Goal: Task Accomplishment & Management: Use online tool/utility

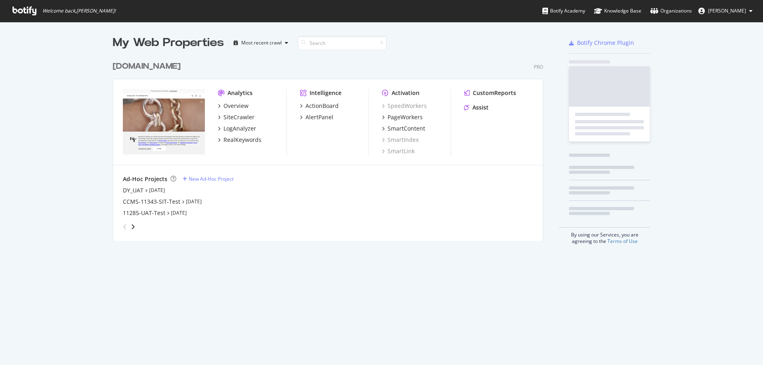
scroll to position [184, 431]
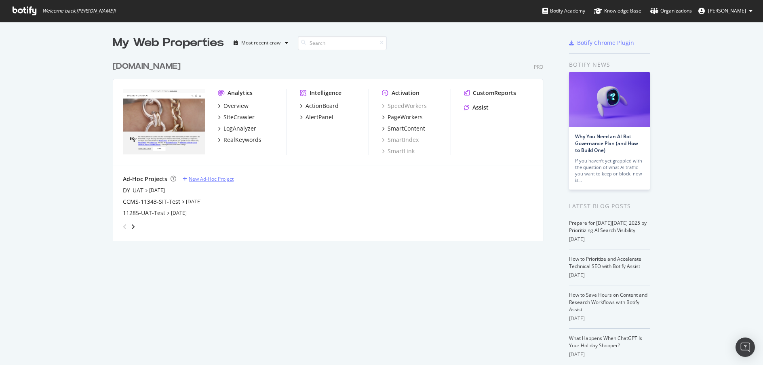
click at [189, 177] on div "New Ad-Hoc Project" at bounding box center [211, 178] width 45 height 7
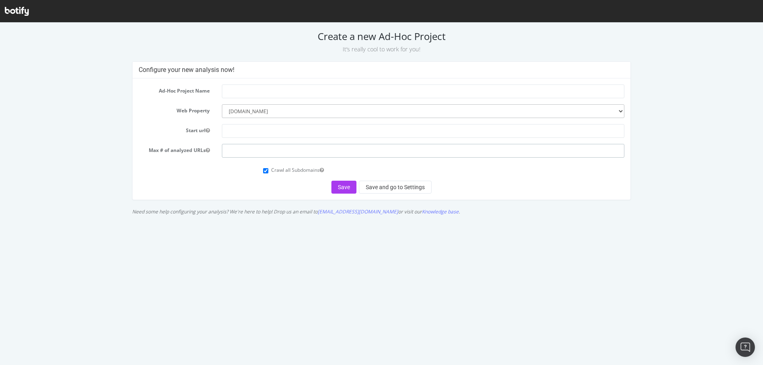
click at [250, 150] on input "number" at bounding box center [423, 151] width 403 height 14
type input "1200"
click at [268, 171] on input "Crawl all Subdomains" at bounding box center [265, 170] width 5 height 5
checkbox input "false"
click at [236, 91] on input "text" at bounding box center [423, 91] width 403 height 14
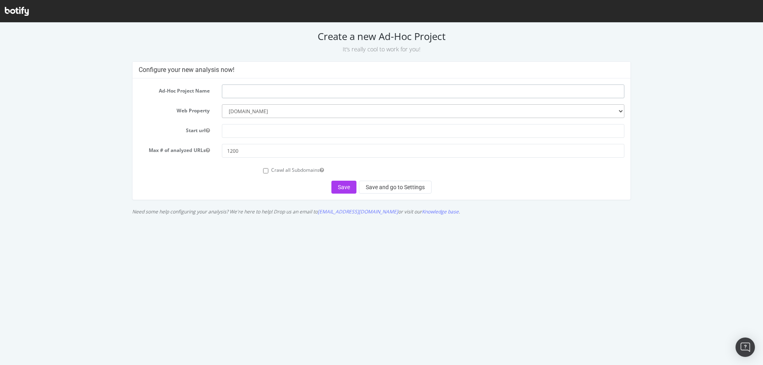
click at [281, 93] on input "text" at bounding box center [423, 91] width 403 height 14
type input "Filter Sitemap Crawl"
click at [263, 136] on input "text" at bounding box center [423, 131] width 403 height 14
paste input "[URL][DOMAIN_NAME]"
type input "[URL][DOMAIN_NAME]"
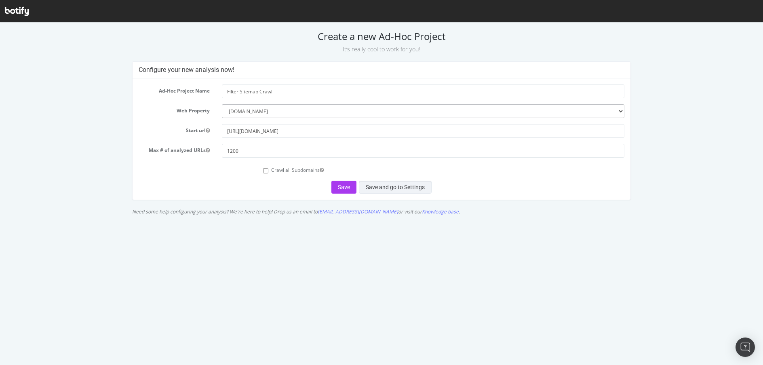
click at [417, 184] on button "Save and go to Settings" at bounding box center [395, 187] width 73 height 13
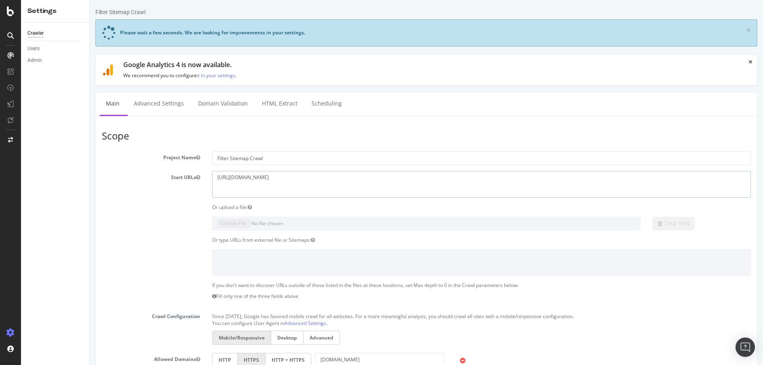
click at [259, 179] on textarea "[URL][DOMAIN_NAME]" at bounding box center [481, 184] width 539 height 26
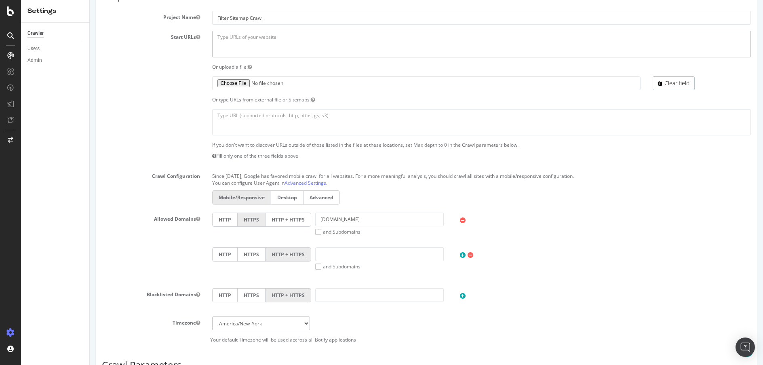
scroll to position [176, 0]
click at [243, 111] on textarea at bounding box center [481, 121] width 539 height 26
paste textarea "[URL][DOMAIN_NAME] [URL][DOMAIN_NAME] [URL][DOMAIN_NAME]"
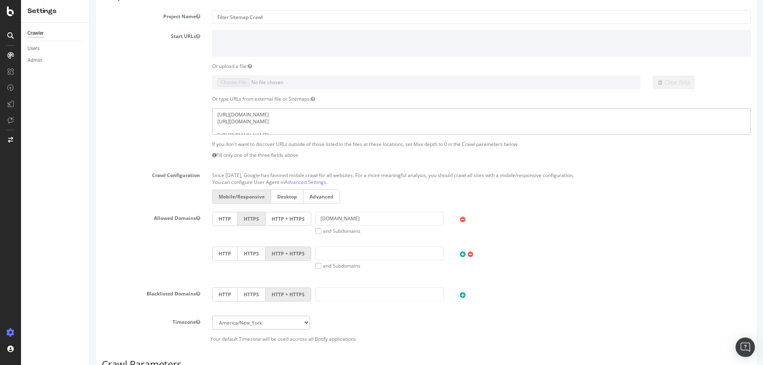
scroll to position [5, 0]
click at [262, 123] on textarea "[URL][DOMAIN_NAME] [URL][DOMAIN_NAME] [URL][DOMAIN_NAME]" at bounding box center [481, 121] width 539 height 26
click at [236, 116] on textarea "[URL][DOMAIN_NAME] [URL][DOMAIN_NAME] [URL][DOMAIN_NAME]" at bounding box center [481, 121] width 539 height 26
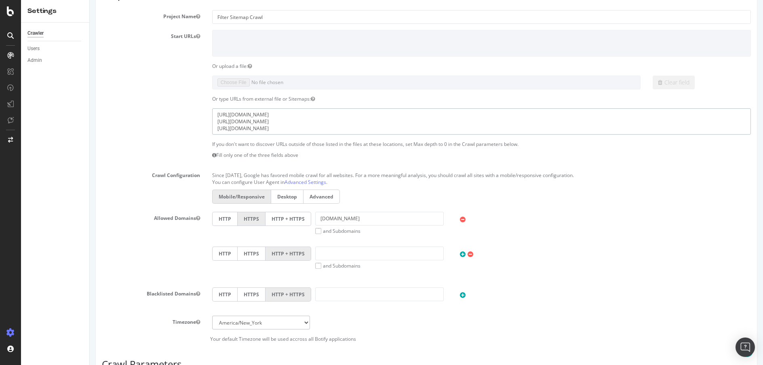
click at [236, 122] on textarea "[URL][DOMAIN_NAME] [URL][DOMAIN_NAME] [URL][DOMAIN_NAME]" at bounding box center [481, 121] width 539 height 26
click at [236, 129] on textarea "[URL][DOMAIN_NAME] [URL][DOMAIN_NAME] [URL][DOMAIN_NAME]" at bounding box center [481, 121] width 539 height 26
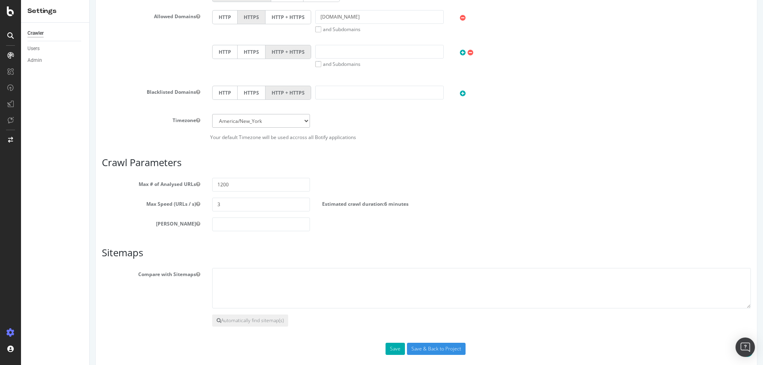
scroll to position [388, 0]
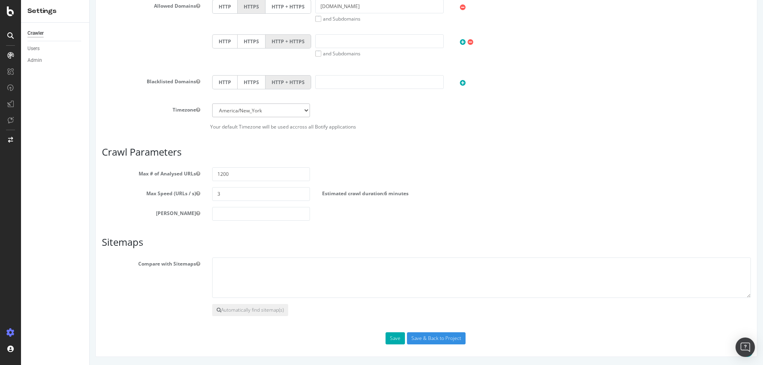
type textarea "[URL][DOMAIN_NAME] [URL][DOMAIN_NAME] [URL][DOMAIN_NAME]"
click at [232, 197] on input "3" at bounding box center [261, 194] width 98 height 14
click at [242, 215] on input "number" at bounding box center [261, 214] width 98 height 14
type input "0"
click at [476, 176] on div "Max # of Analysed URLs 1200" at bounding box center [426, 174] width 661 height 14
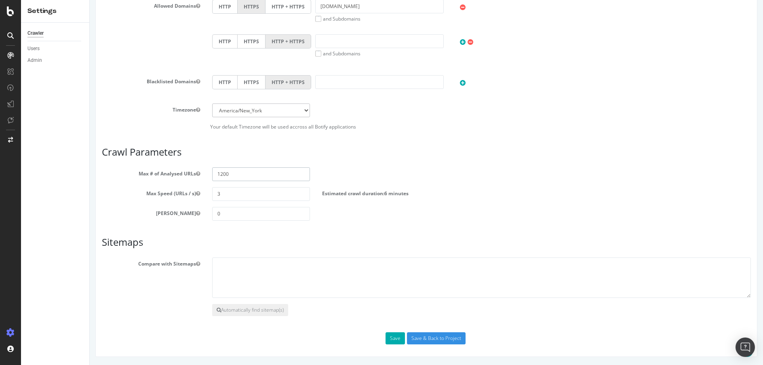
click at [222, 173] on input "1200" at bounding box center [261, 174] width 98 height 14
type input "1500"
click at [387, 338] on button "Save" at bounding box center [395, 338] width 19 height 12
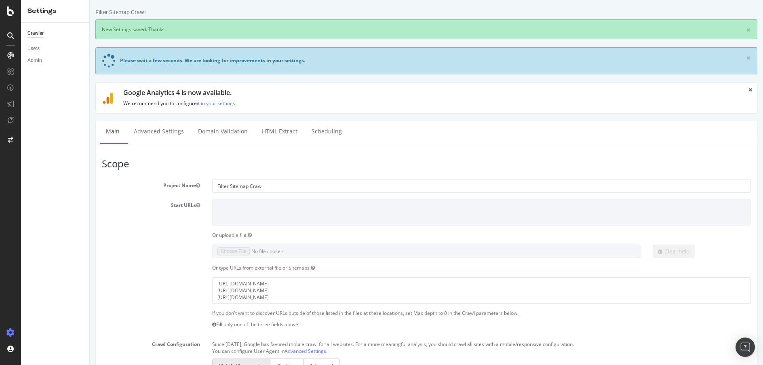
scroll to position [0, 0]
click at [169, 137] on link "Advanced Settings" at bounding box center [159, 131] width 62 height 22
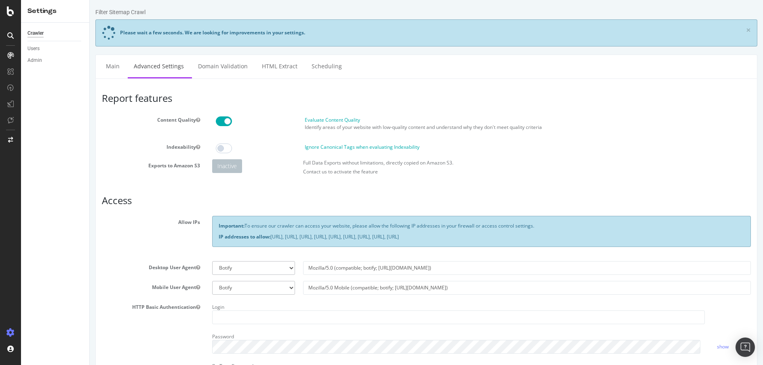
click at [224, 122] on span at bounding box center [224, 121] width 16 height 10
click at [235, 66] on link "Domain Validation" at bounding box center [223, 66] width 62 height 22
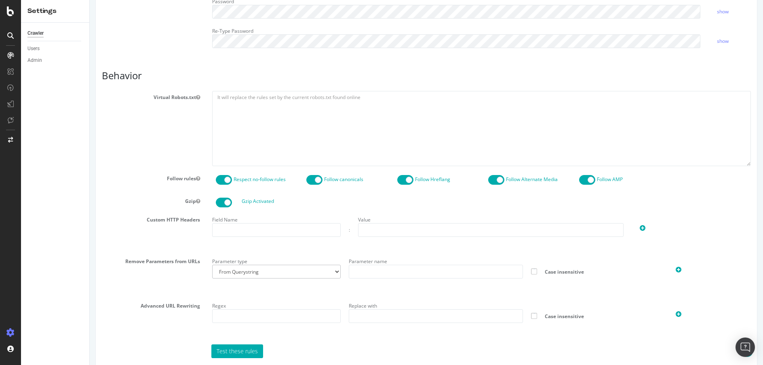
scroll to position [377, 0]
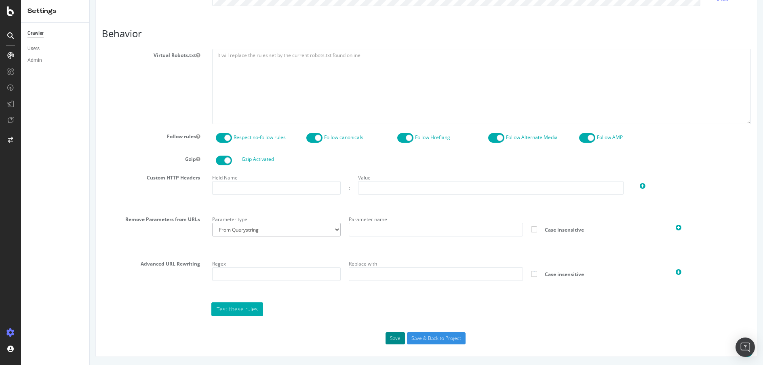
click at [386, 337] on button "Save" at bounding box center [395, 338] width 19 height 12
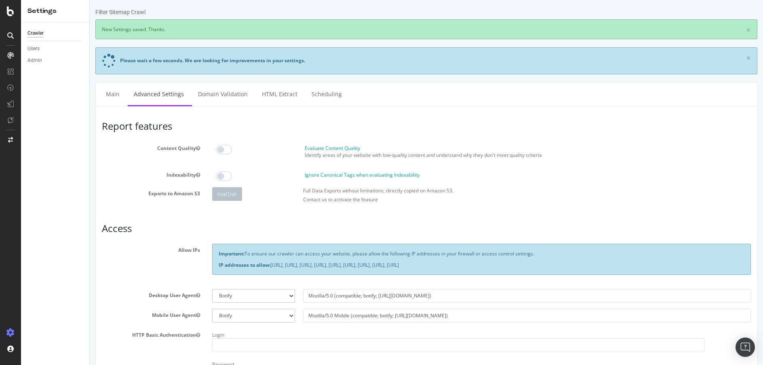
scroll to position [0, 0]
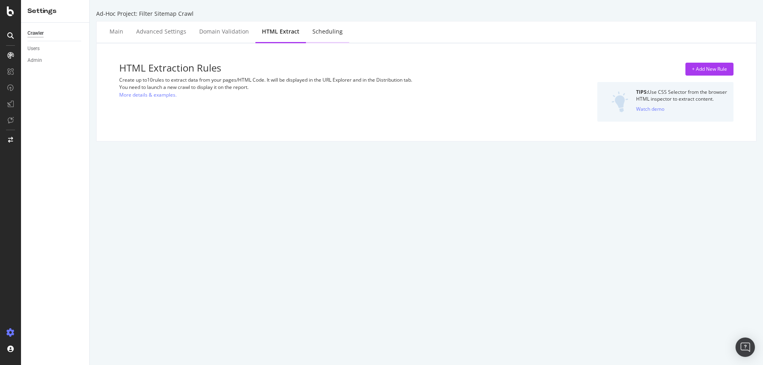
click at [319, 27] on div "Scheduling" at bounding box center [327, 32] width 43 height 22
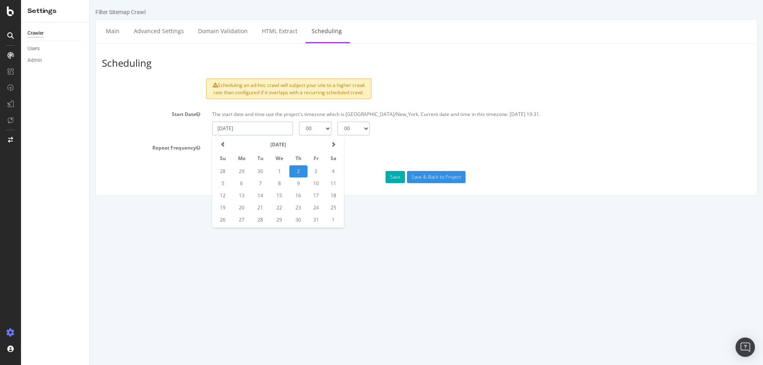
click at [277, 135] on input "[DATE]" at bounding box center [252, 129] width 81 height 14
click at [293, 175] on td "2" at bounding box center [298, 171] width 18 height 12
click at [324, 135] on select "00 01 02 03 04 05 06 07 08 09 10 11 12 13 14 15 16 17 18 19 20 21 22 23" at bounding box center [315, 129] width 32 height 14
click at [278, 132] on input "[DATE]" at bounding box center [252, 129] width 81 height 14
click at [295, 177] on td "2" at bounding box center [298, 171] width 18 height 12
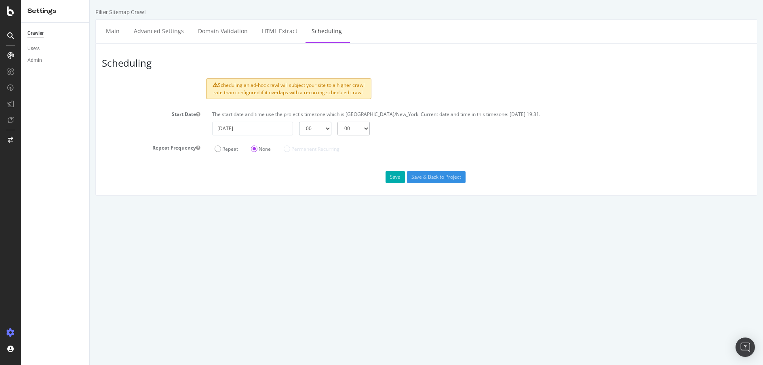
click at [327, 135] on select "00 01 02 03 04 05 06 07 08 09 10 11 12 13 14 15 16 17 18 19 20 21 22 23" at bounding box center [315, 129] width 32 height 14
click at [277, 135] on input "[DATE]" at bounding box center [252, 129] width 81 height 14
click at [316, 177] on td "3" at bounding box center [316, 171] width 17 height 12
type input "[DATE]"
click at [322, 135] on select "00 01 02 03 04 05 06 07 08 09 10 11 12 13 14 15 16 17 18 19 20 21 22 23" at bounding box center [315, 129] width 32 height 14
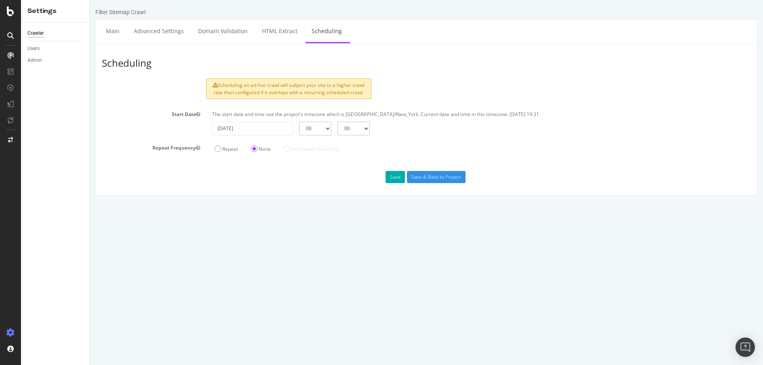
select select "2"
click at [299, 128] on select "00 01 02 03 04 05 06 07 08 09 10 11 12 13 14 15 16 17 18 19 20 21 22 23" at bounding box center [315, 129] width 32 height 14
click at [428, 183] on input "Save & Back to Project" at bounding box center [436, 177] width 59 height 12
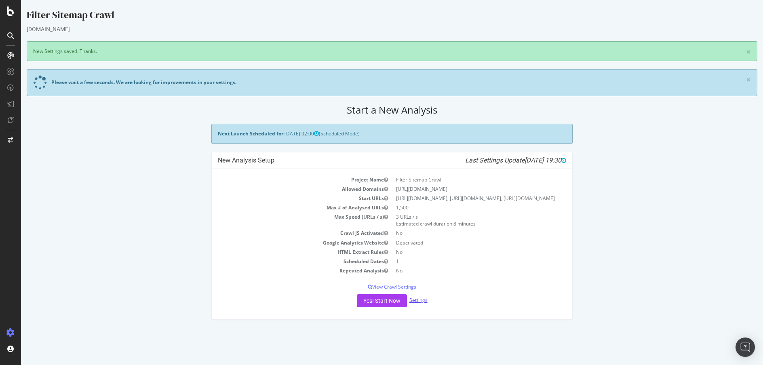
click at [415, 304] on link "Settings" at bounding box center [418, 300] width 18 height 7
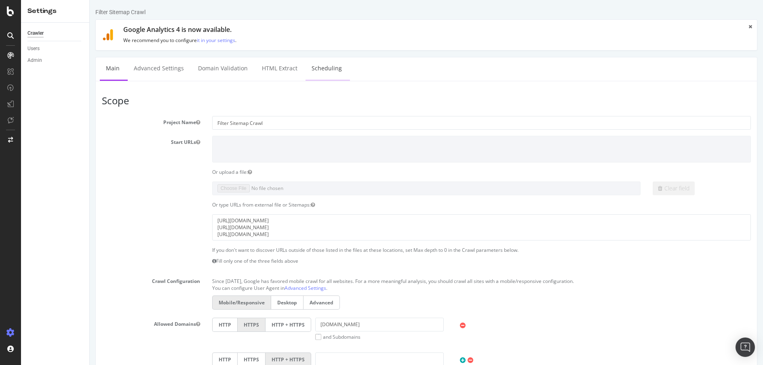
click at [317, 70] on link "Scheduling" at bounding box center [327, 68] width 42 height 22
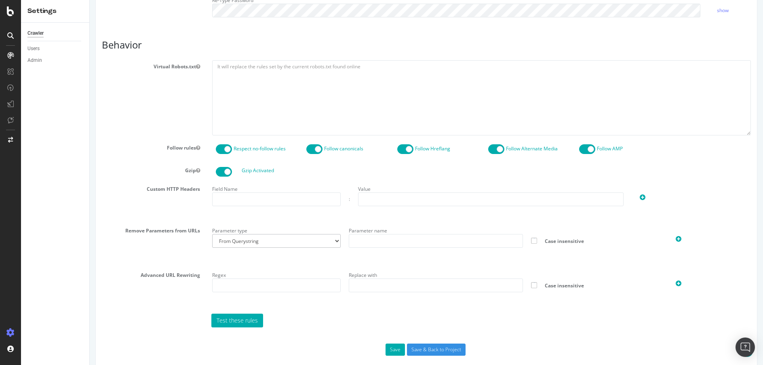
scroll to position [342, 0]
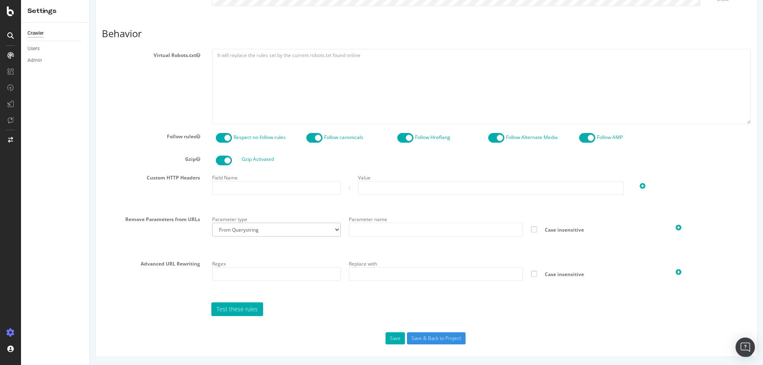
click at [316, 230] on select "From Querystring From Semicolon" at bounding box center [276, 230] width 129 height 14
click at [320, 210] on section "Virtual Robots.txt Follow rules Respect no-follow rules Follow canonicals Follo…" at bounding box center [426, 182] width 649 height 267
click at [324, 232] on select "From Querystring From Semicolon" at bounding box center [276, 230] width 129 height 14
click at [325, 213] on div "Parameter type From Querystring From Semicolon" at bounding box center [276, 224] width 137 height 23
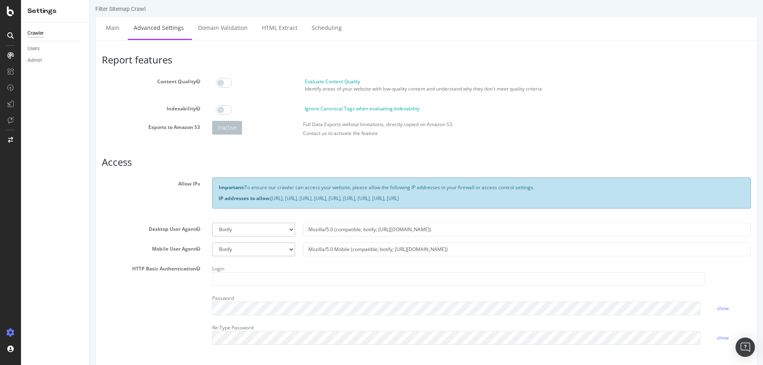
scroll to position [0, 0]
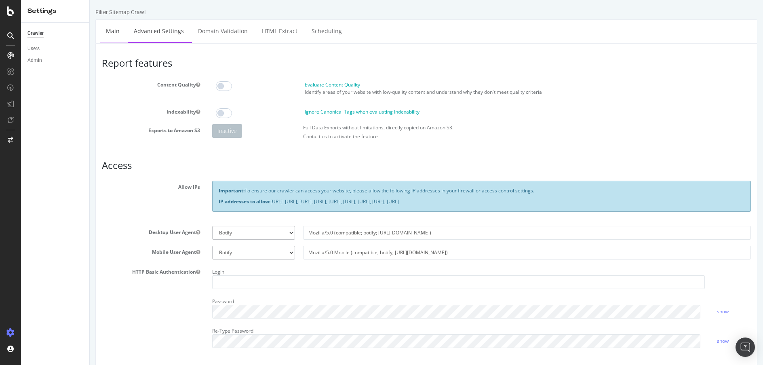
click at [112, 29] on link "Main" at bounding box center [113, 31] width 26 height 22
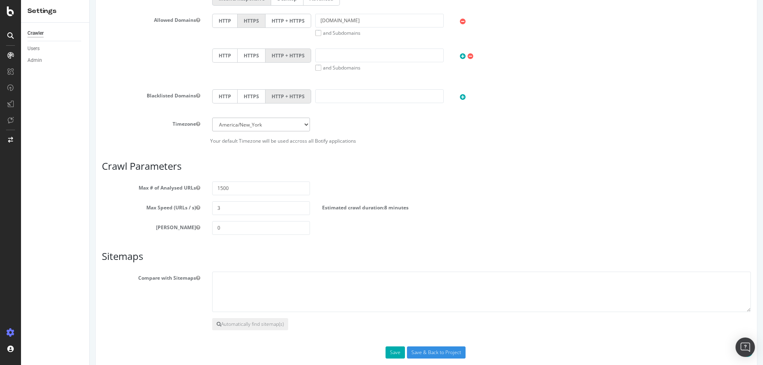
scroll to position [318, 0]
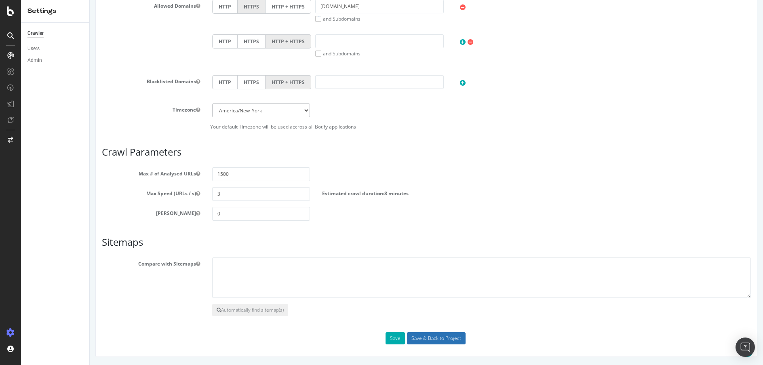
click at [434, 341] on input "Save & Back to Project" at bounding box center [436, 338] width 59 height 12
